Goal: Communication & Community: Share content

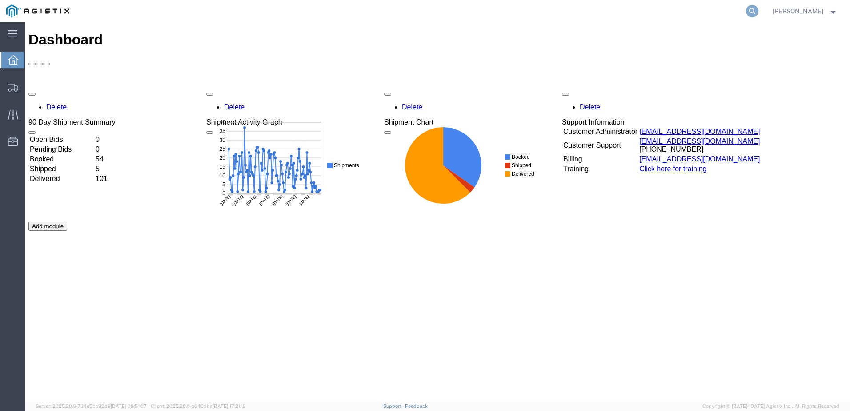
click at [758, 14] on icon at bounding box center [752, 11] width 12 height 12
click at [546, 12] on input "search" at bounding box center [611, 10] width 270 height 21
paste input "530925543"
type input "530925543"
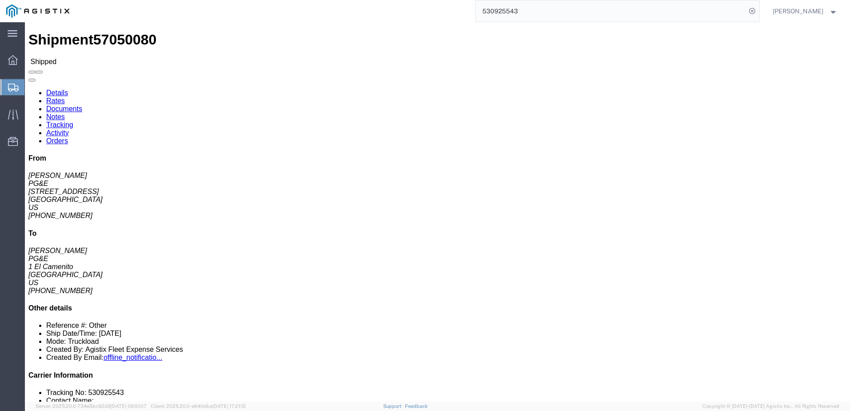
click span
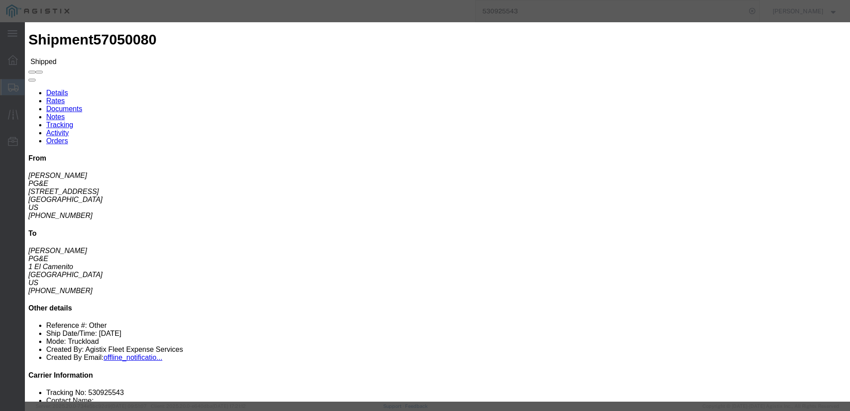
click input "text"
type input "[EMAIL_ADDRESS][DOMAIN_NAME]"
drag, startPoint x: 353, startPoint y: 72, endPoint x: 287, endPoint y: 72, distance: 65.8
type input "[EMAIL_ADDRESS][DOMAIN_NAME]"
click label "PGE Fleet Bill Of Lading"
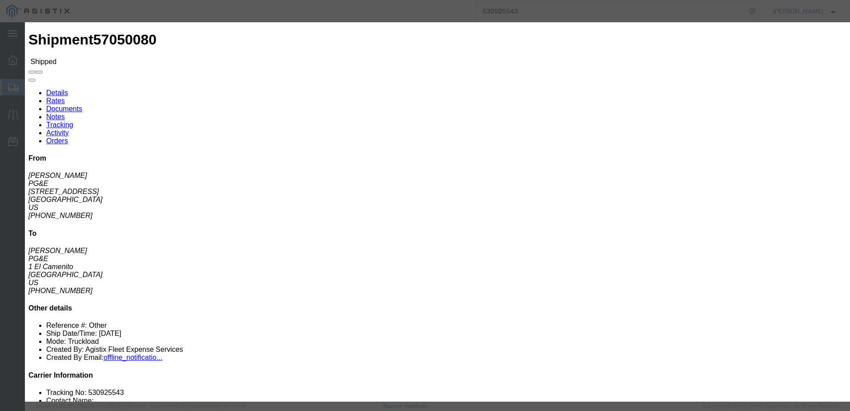
click input "PGE Fleet Bill Of Lading"
checkbox input "true"
click button "Send"
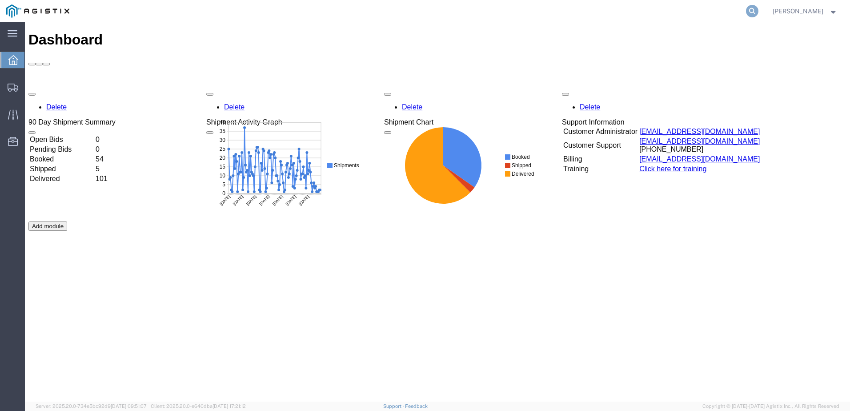
click at [758, 12] on icon at bounding box center [752, 11] width 12 height 12
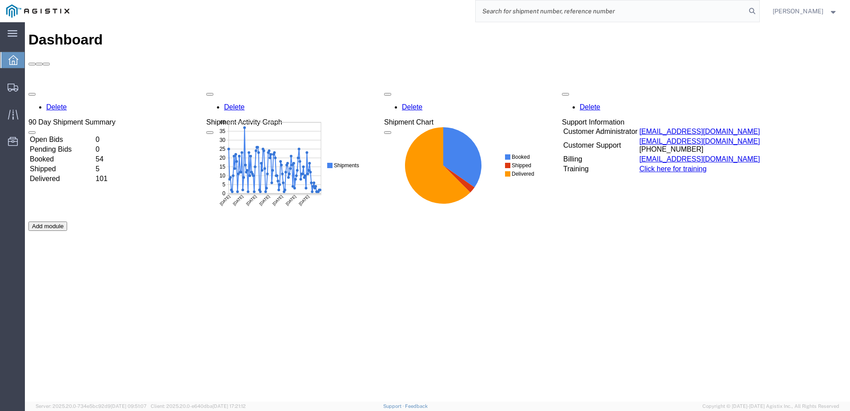
click at [558, 12] on input "search" at bounding box center [611, 10] width 270 height 21
paste input "57079817"
type input "57079817"
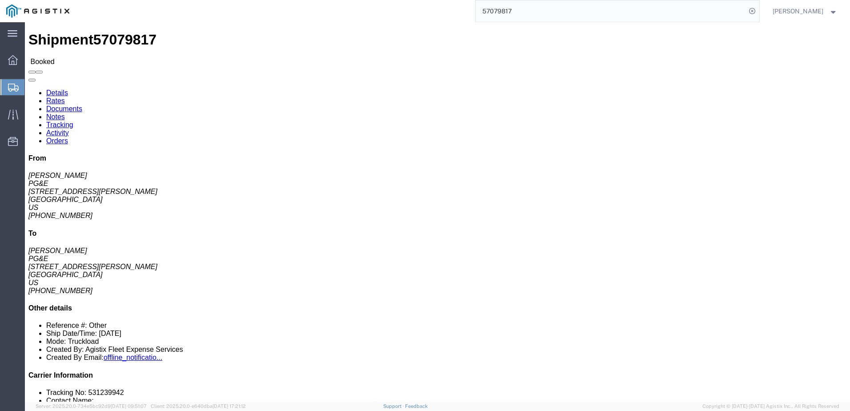
click span
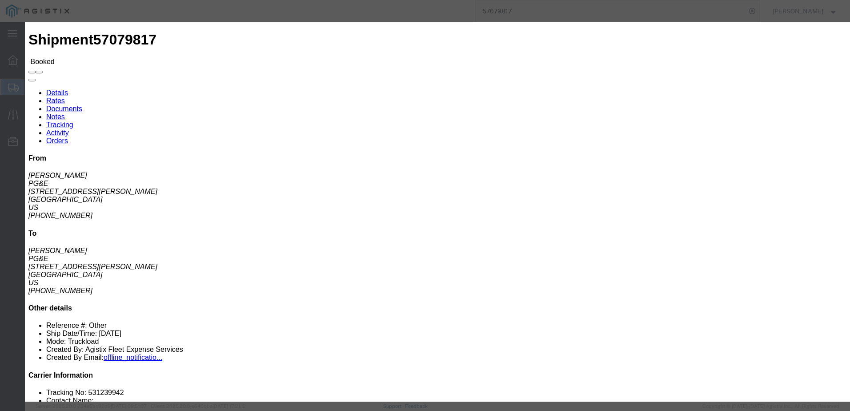
click input "text"
type input "gsmith@epplerinc.com"
click input "PGE Fleet Bill Of Lading"
checkbox input "true"
click button "Send"
